Goal: Information Seeking & Learning: Learn about a topic

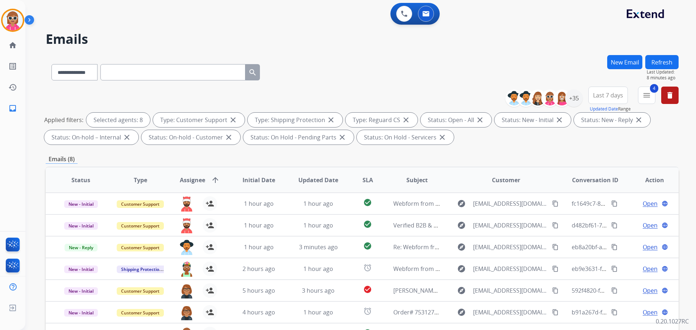
drag, startPoint x: 670, startPoint y: 55, endPoint x: 665, endPoint y: 58, distance: 5.5
click at [668, 56] on button "Refresh" at bounding box center [661, 62] width 33 height 14
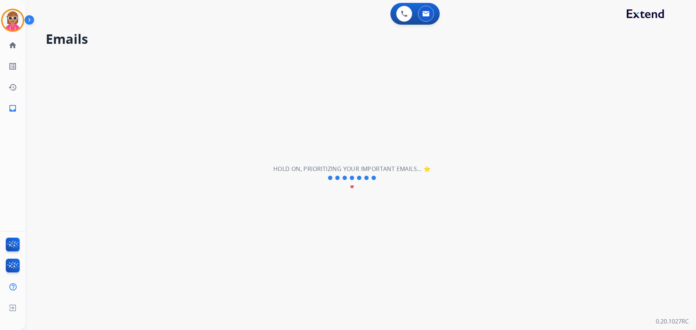
click at [654, 62] on div "**********" at bounding box center [351, 178] width 653 height 304
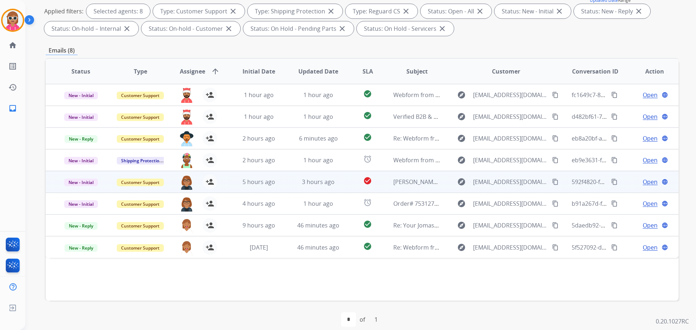
scroll to position [117, 0]
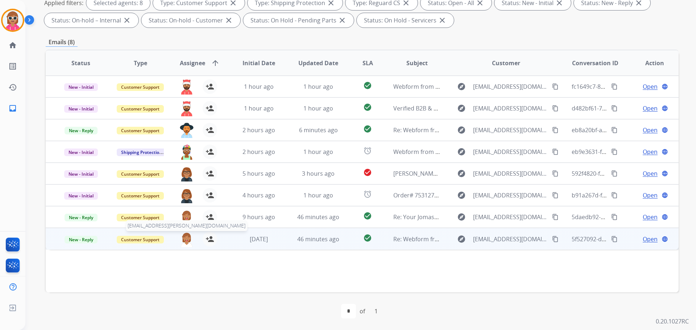
click at [184, 237] on img at bounding box center [186, 239] width 14 height 15
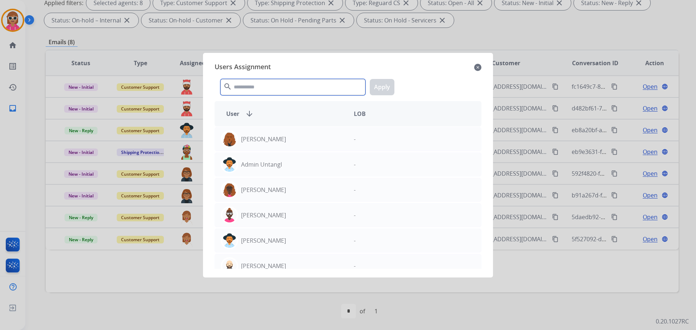
click at [255, 81] on input "text" at bounding box center [292, 87] width 145 height 16
drag, startPoint x: 481, startPoint y: 68, endPoint x: 379, endPoint y: 109, distance: 109.6
click at [480, 67] on mat-icon "close" at bounding box center [477, 67] width 7 height 9
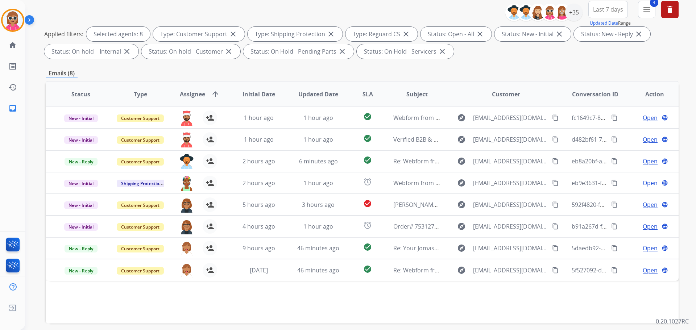
scroll to position [0, 0]
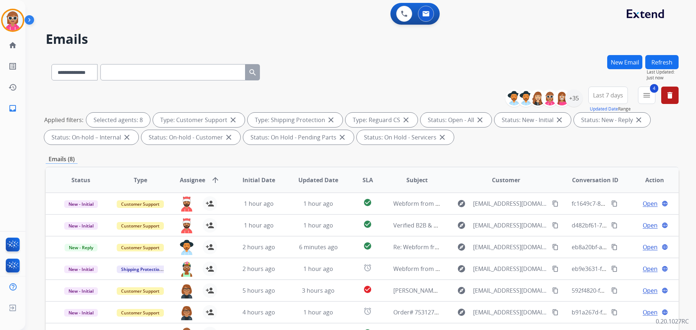
click at [155, 76] on input "text" at bounding box center [172, 72] width 145 height 16
click at [97, 74] on select "**********" at bounding box center [73, 72] width 45 height 16
select select "**********"
click at [51, 64] on select "**********" at bounding box center [73, 72] width 45 height 16
paste input "**********"
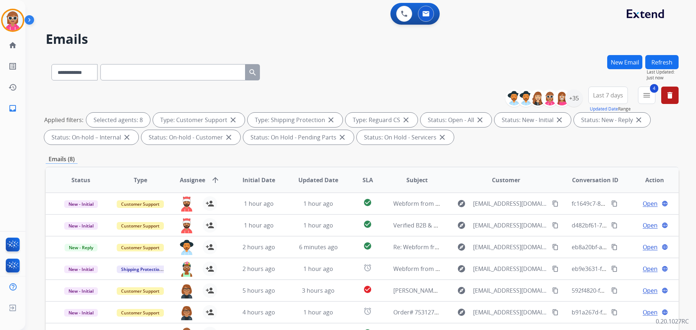
type input "**********"
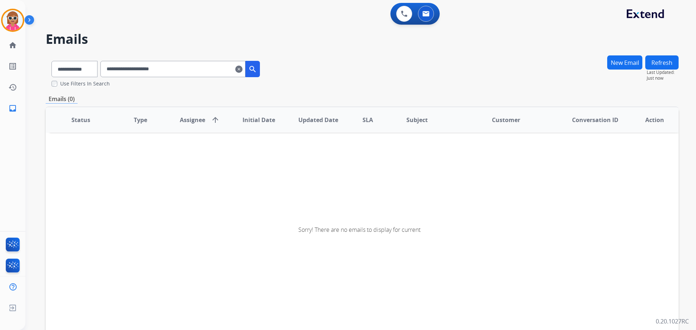
drag, startPoint x: 196, startPoint y: 67, endPoint x: 182, endPoint y: 70, distance: 14.5
click at [195, 67] on input "**********" at bounding box center [172, 69] width 145 height 16
drag, startPoint x: 419, startPoint y: 11, endPoint x: 421, endPoint y: 14, distance: 4.1
click at [421, 14] on button at bounding box center [426, 14] width 16 height 16
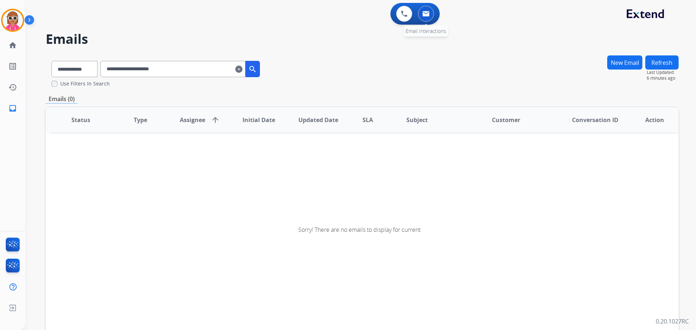
drag, startPoint x: 433, startPoint y: 9, endPoint x: 421, endPoint y: 15, distance: 13.3
click at [432, 10] on div "0 Email Interactions" at bounding box center [426, 14] width 22 height 16
click at [406, 12] on img at bounding box center [404, 14] width 7 height 7
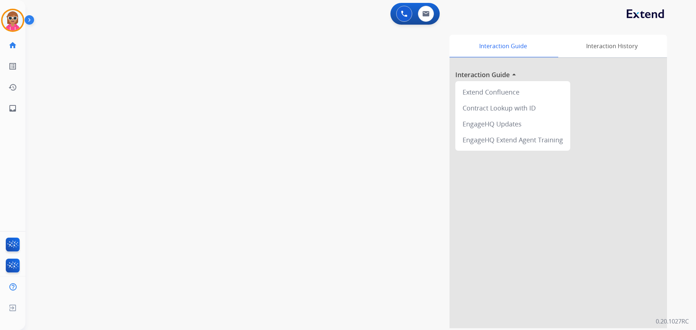
drag, startPoint x: 438, startPoint y: 13, endPoint x: 422, endPoint y: 19, distance: 17.0
click at [437, 13] on div "0 Voice Interactions 0 Email Interactions" at bounding box center [414, 14] width 49 height 22
click at [421, 17] on button at bounding box center [426, 14] width 16 height 16
select select "**********"
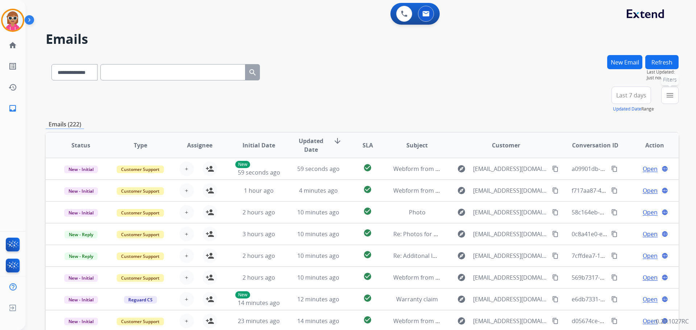
click at [665, 93] on button "menu Filters" at bounding box center [669, 95] width 17 height 17
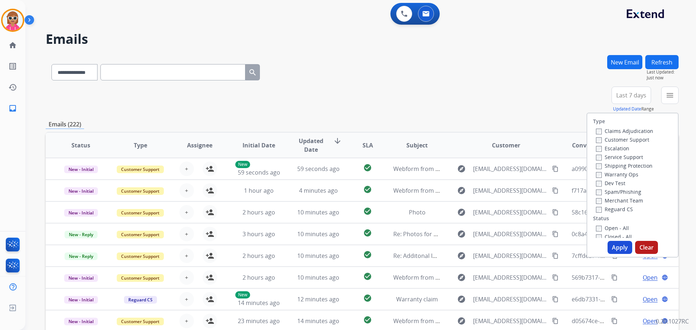
click at [622, 139] on label "Customer Support" at bounding box center [622, 139] width 53 height 7
click at [622, 163] on label "Shipping Protection" at bounding box center [624, 165] width 57 height 7
click at [608, 211] on label "Reguard CS" at bounding box center [614, 209] width 37 height 7
click at [607, 228] on label "Open - All" at bounding box center [612, 228] width 33 height 7
click at [611, 245] on button "Apply" at bounding box center [619, 247] width 25 height 13
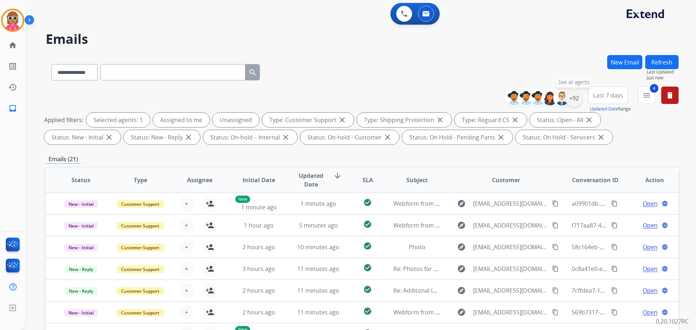
click at [571, 94] on div "+92" at bounding box center [573, 98] width 17 height 17
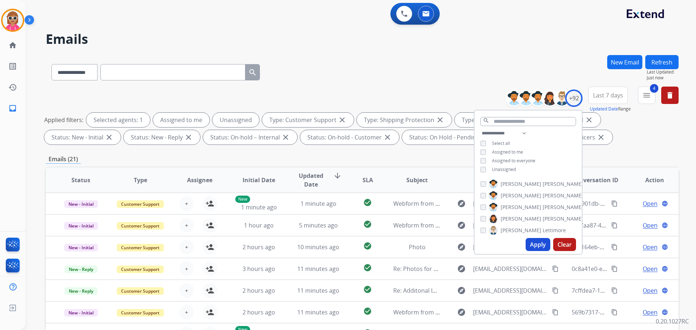
click at [506, 171] on span "Unassigned" at bounding box center [504, 169] width 24 height 6
click at [507, 149] on span "Assigned to me" at bounding box center [507, 152] width 31 height 6
click at [513, 119] on input "text" at bounding box center [528, 121] width 96 height 9
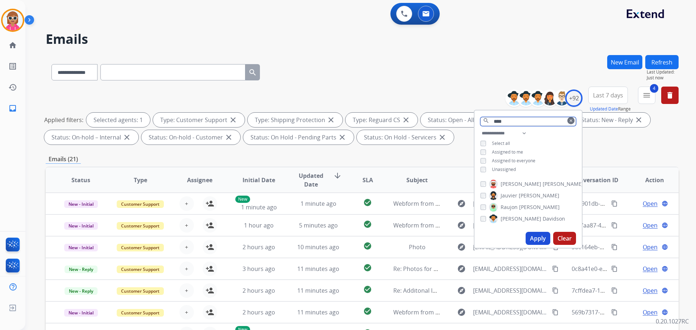
type input "****"
click at [542, 184] on span "[PERSON_NAME]" at bounding box center [562, 183] width 41 height 7
click at [534, 241] on button "Apply" at bounding box center [537, 238] width 25 height 13
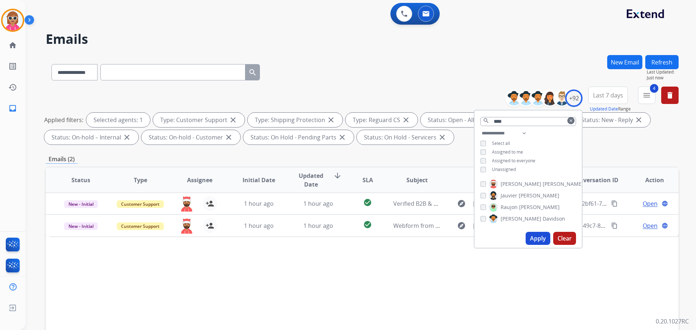
click at [638, 95] on button "4 menu" at bounding box center [646, 95] width 17 height 17
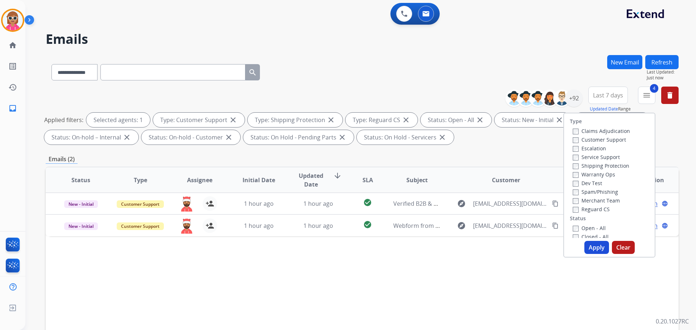
click at [581, 235] on label "Closed - All" at bounding box center [591, 236] width 36 height 7
click at [585, 226] on label "Open - All" at bounding box center [589, 226] width 33 height 7
click at [597, 247] on button "Apply" at bounding box center [596, 247] width 25 height 13
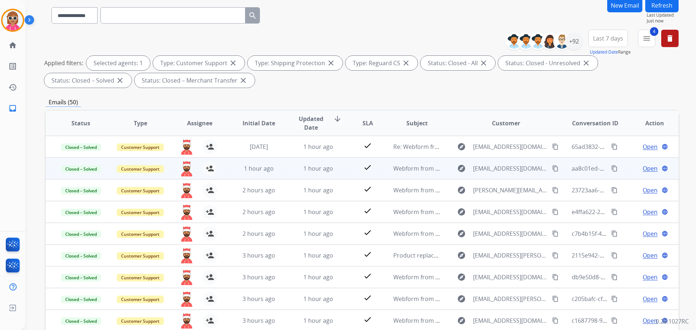
scroll to position [72, 0]
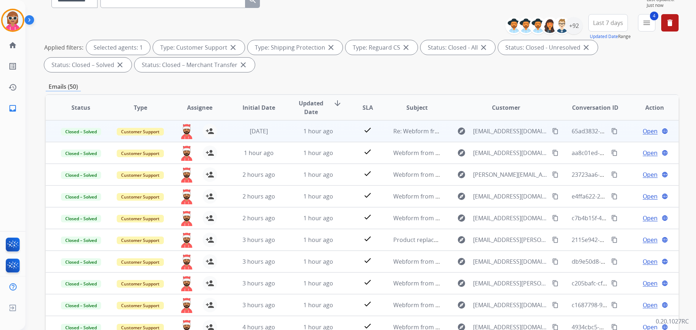
click at [354, 133] on div "check" at bounding box center [368, 131] width 28 height 11
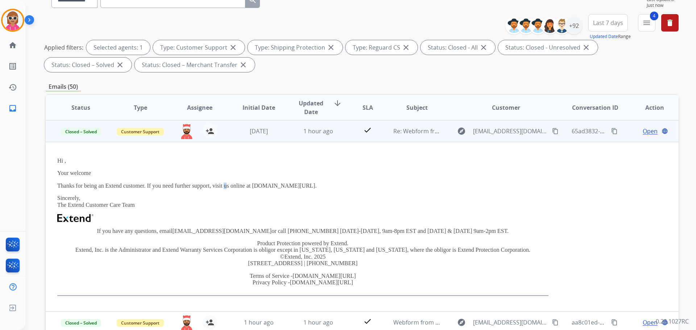
drag, startPoint x: 226, startPoint y: 184, endPoint x: 261, endPoint y: 176, distance: 34.8
click at [227, 183] on p "Thanks for being an Extend customer. If you need further support, visit us onli…" at bounding box center [302, 186] width 491 height 7
click at [128, 130] on td "Customer Support" at bounding box center [134, 131] width 59 height 22
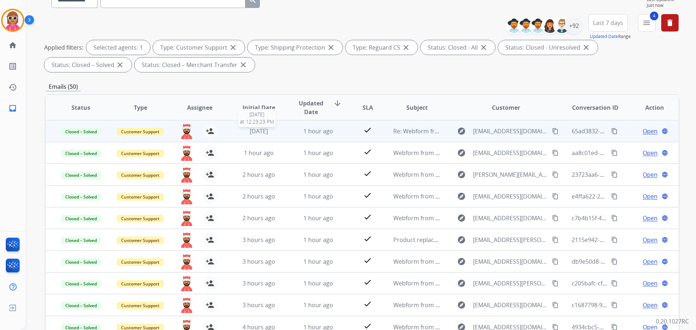
click at [250, 130] on span "[DATE]" at bounding box center [259, 131] width 18 height 8
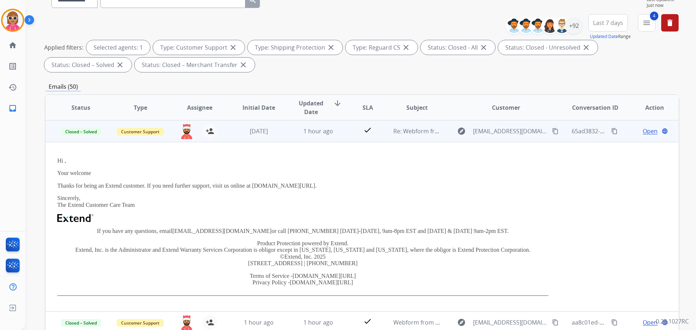
click at [610, 127] on button "content_copy" at bounding box center [614, 131] width 9 height 9
